Goal: Transaction & Acquisition: Purchase product/service

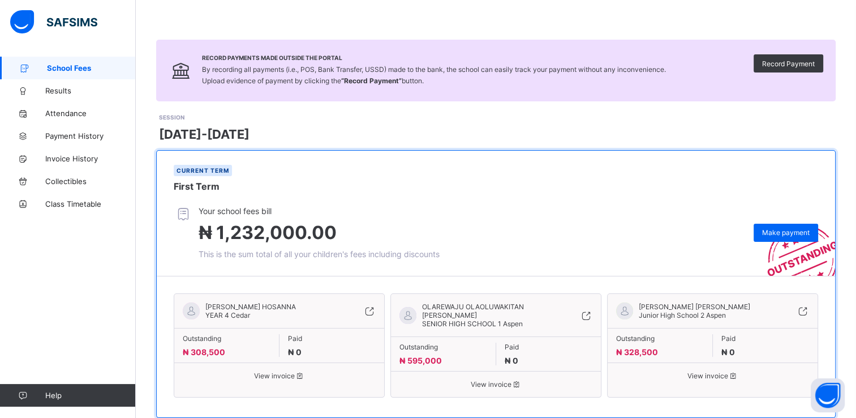
scroll to position [74, 0]
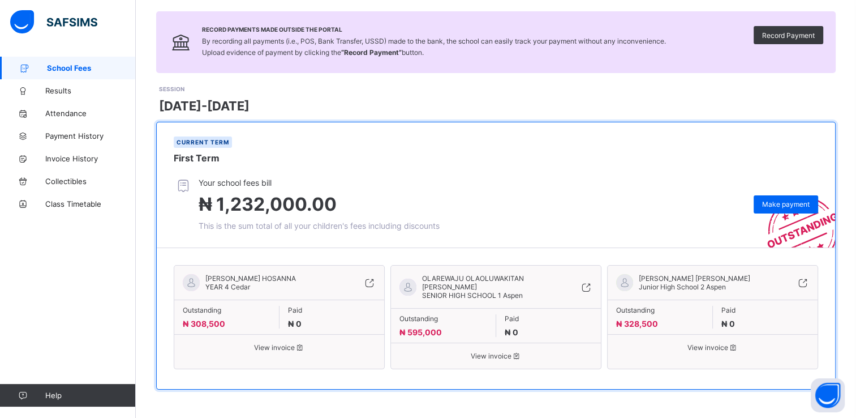
click at [274, 363] on div "OLAREWAJU OLAOLUWAKISHI HOSANNA YEAR 4 Cedar Outstanding ₦ 308,500 Paid ₦ 0 Vie…" at bounding box center [279, 317] width 211 height 104
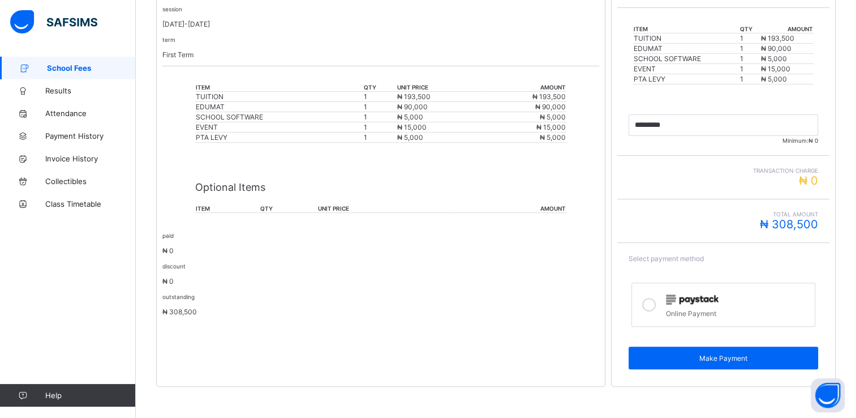
scroll to position [267, 0]
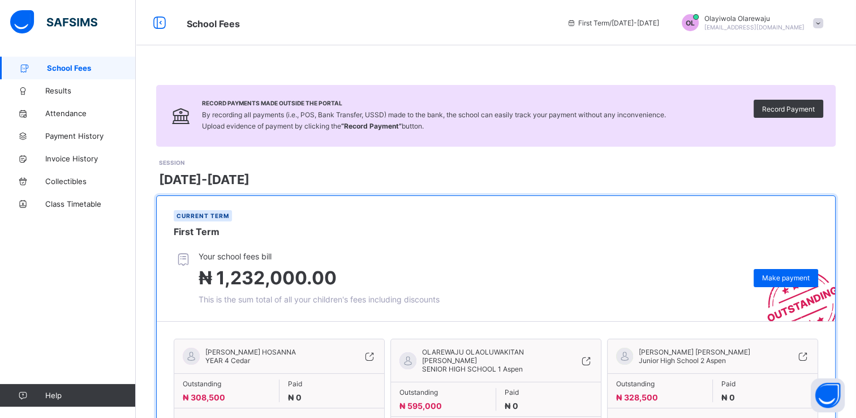
click at [78, 68] on span "School Fees" at bounding box center [91, 67] width 89 height 9
click at [86, 66] on span "School Fees" at bounding box center [91, 67] width 89 height 9
click at [48, 94] on span "Results" at bounding box center [90, 90] width 91 height 9
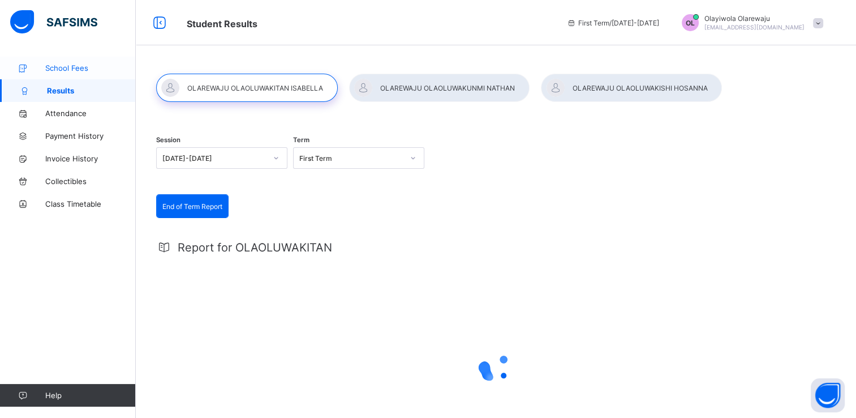
click at [71, 63] on span "School Fees" at bounding box center [90, 67] width 91 height 9
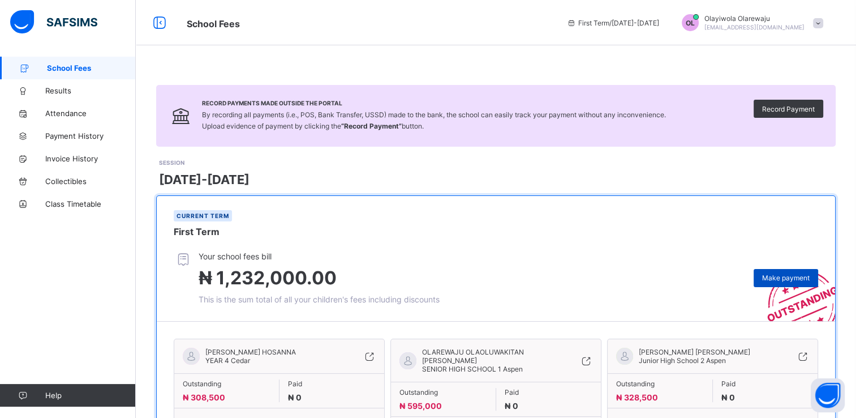
click at [780, 281] on span "Make payment" at bounding box center [786, 277] width 48 height 8
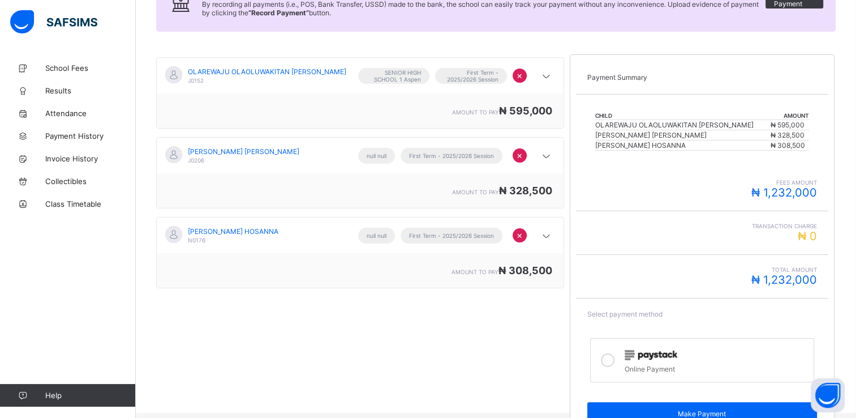
scroll to position [158, 0]
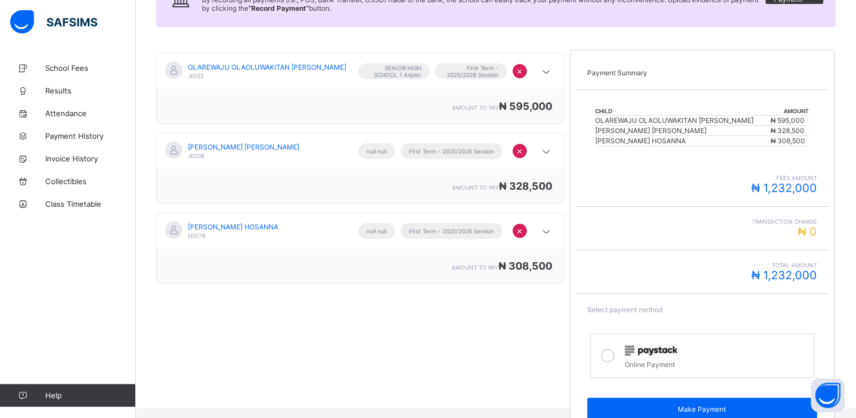
click at [615, 352] on icon at bounding box center [608, 356] width 14 height 14
click at [550, 152] on icon at bounding box center [547, 151] width 14 height 11
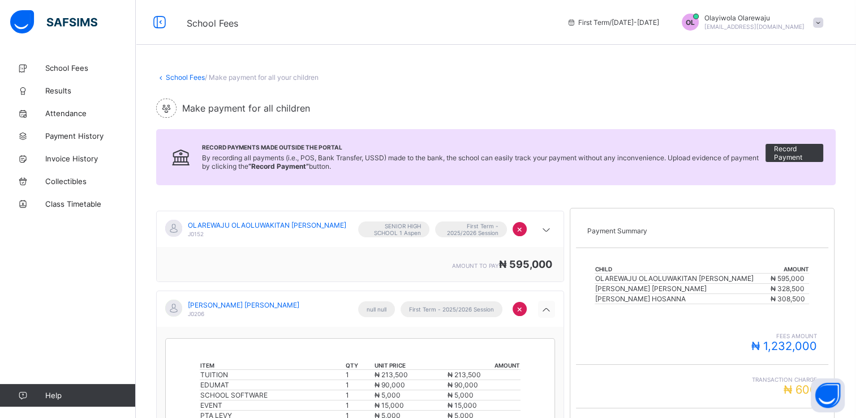
scroll to position [0, 0]
